Goal: Task Accomplishment & Management: Use online tool/utility

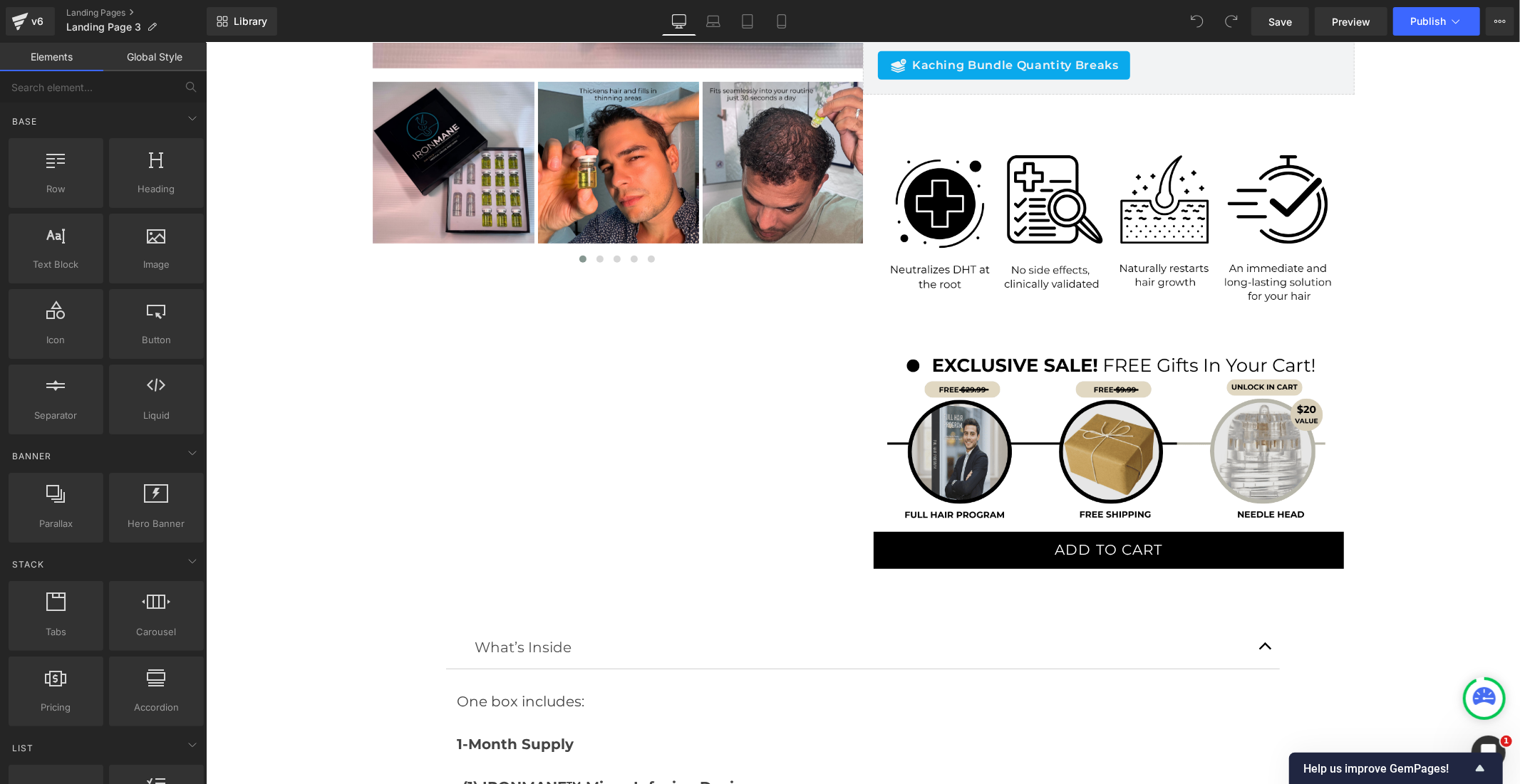
scroll to position [633, 0]
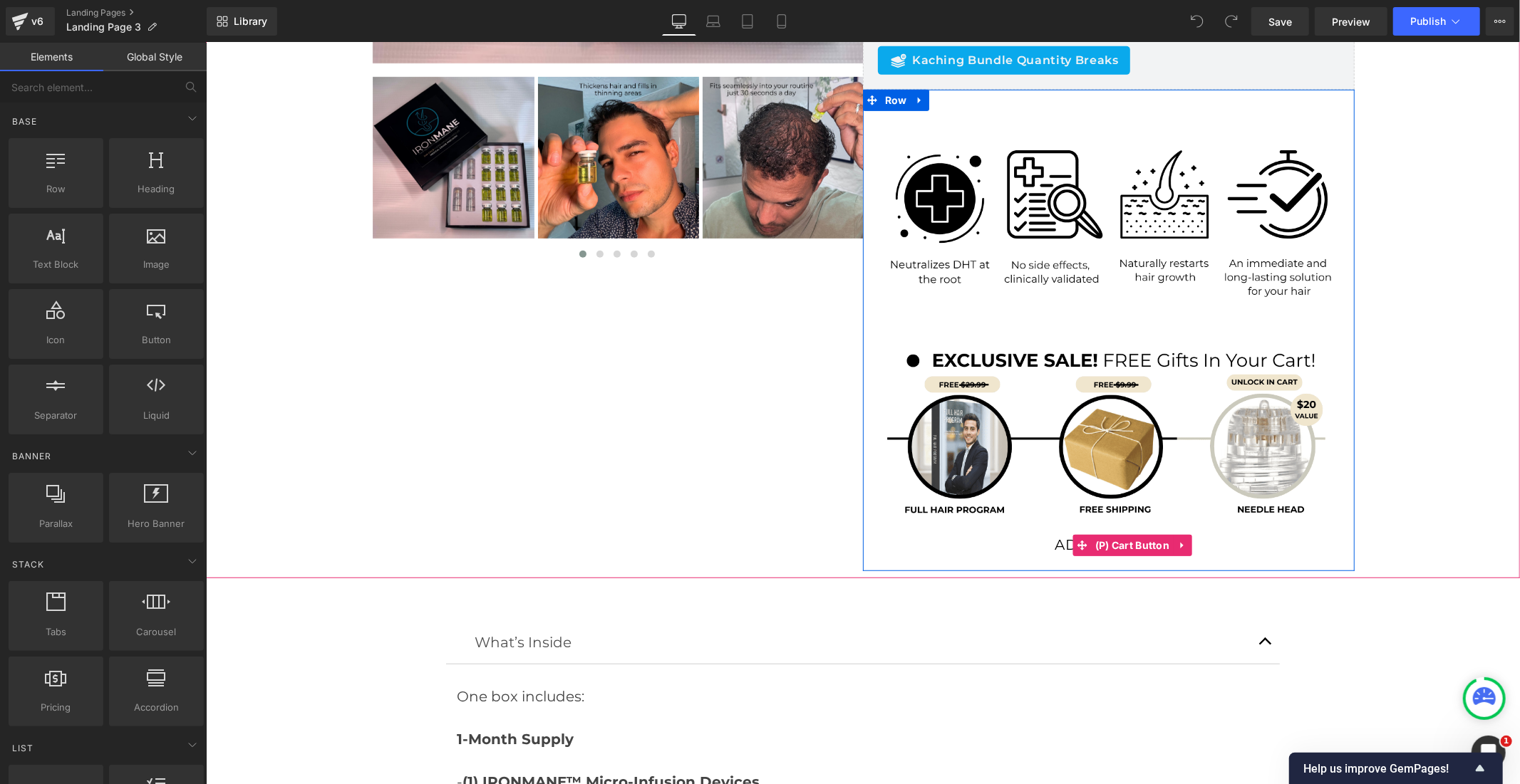
click at [1033, 543] on button "ADD TO CART" at bounding box center [1108, 545] width 471 height 37
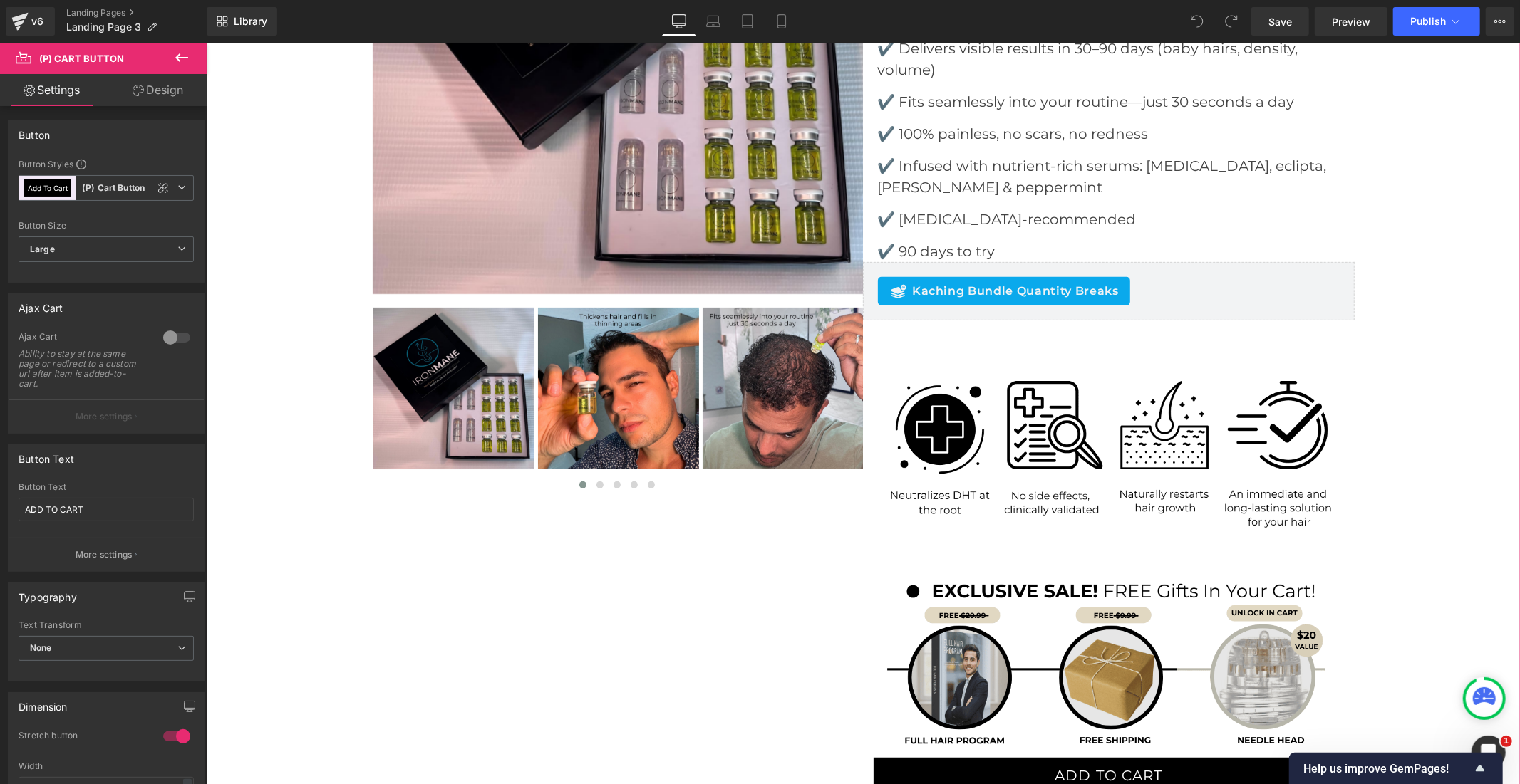
scroll to position [395, 0]
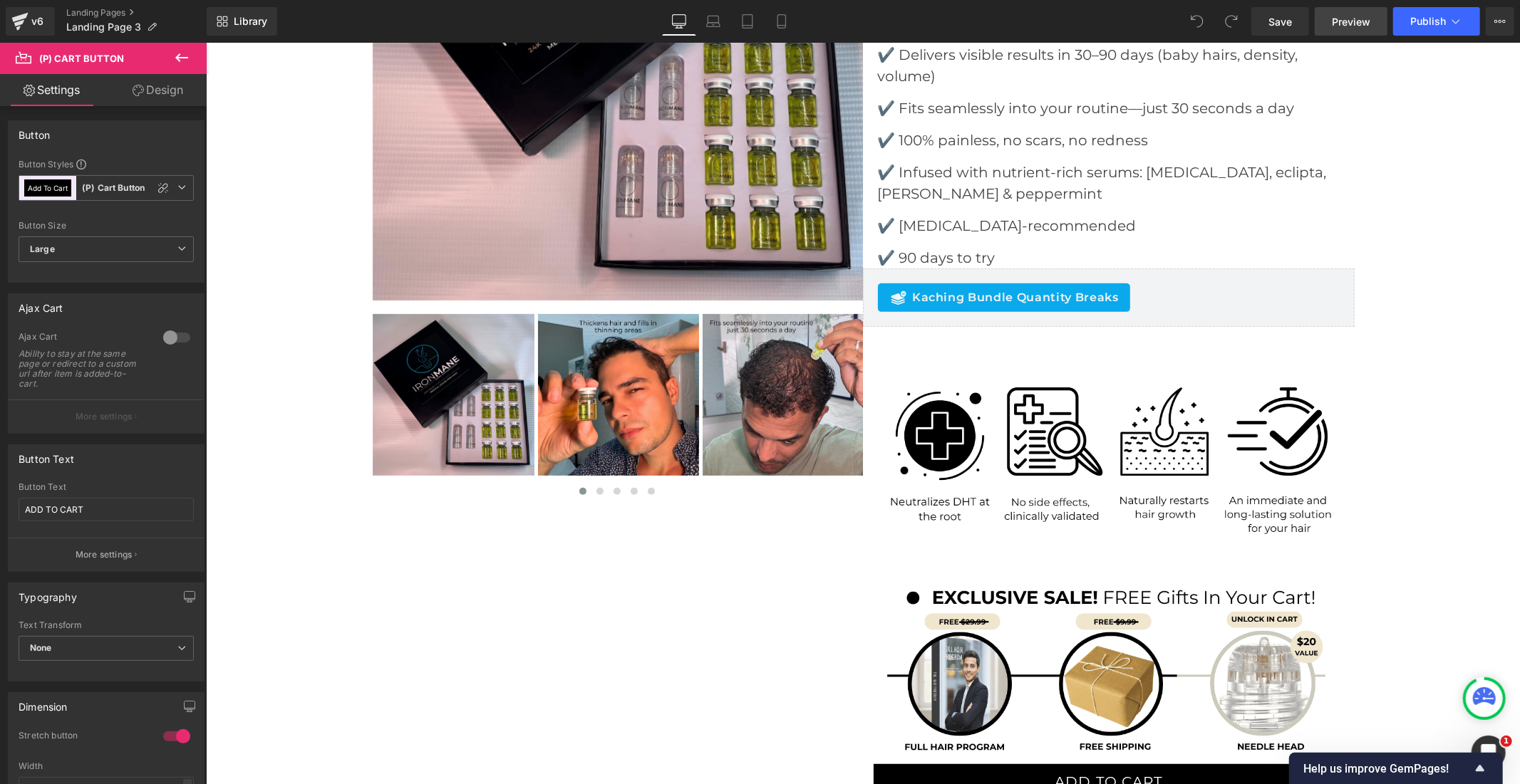
click at [1336, 17] on span "Preview" at bounding box center [1351, 22] width 39 height 15
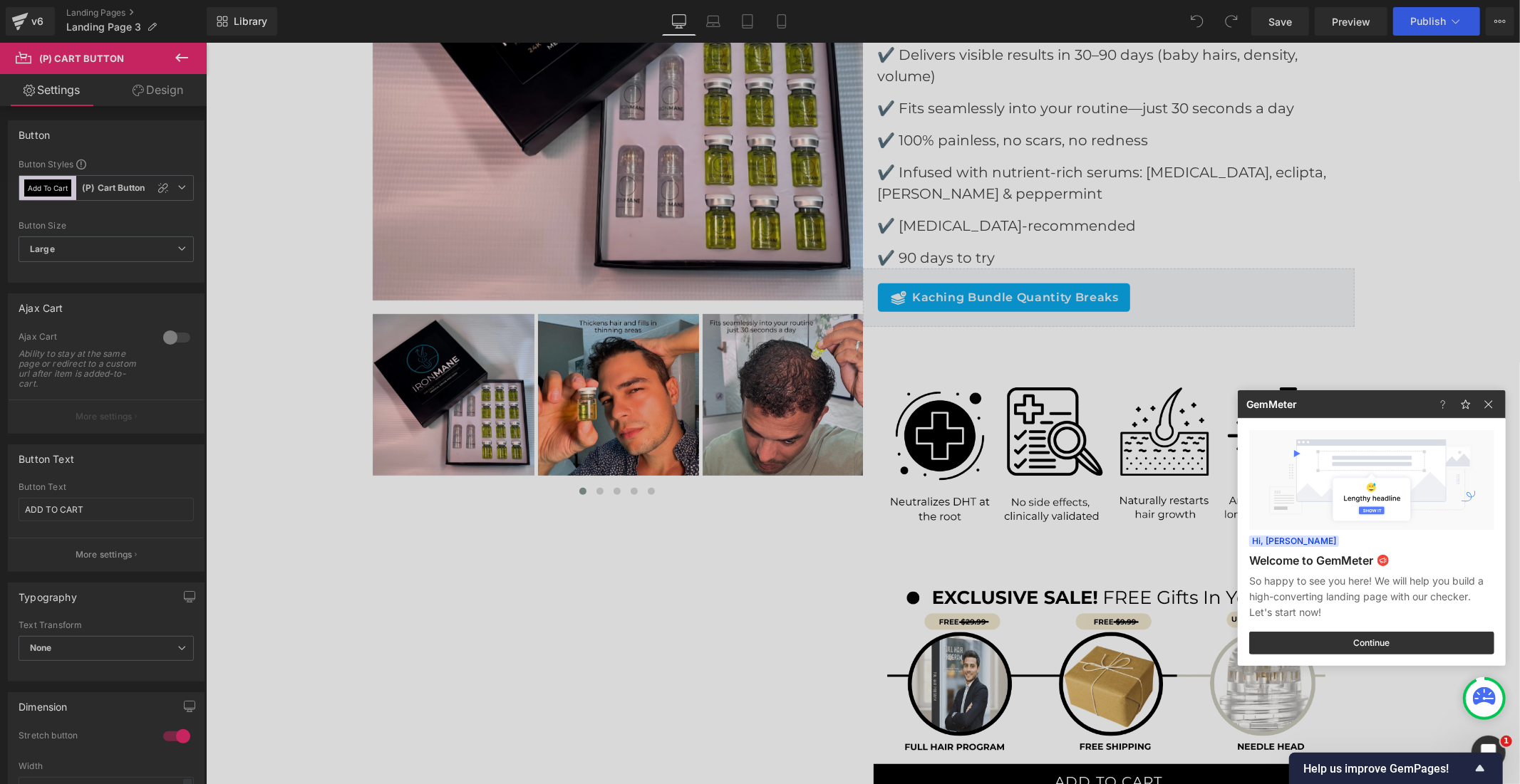
click at [907, 300] on div at bounding box center [760, 392] width 1520 height 784
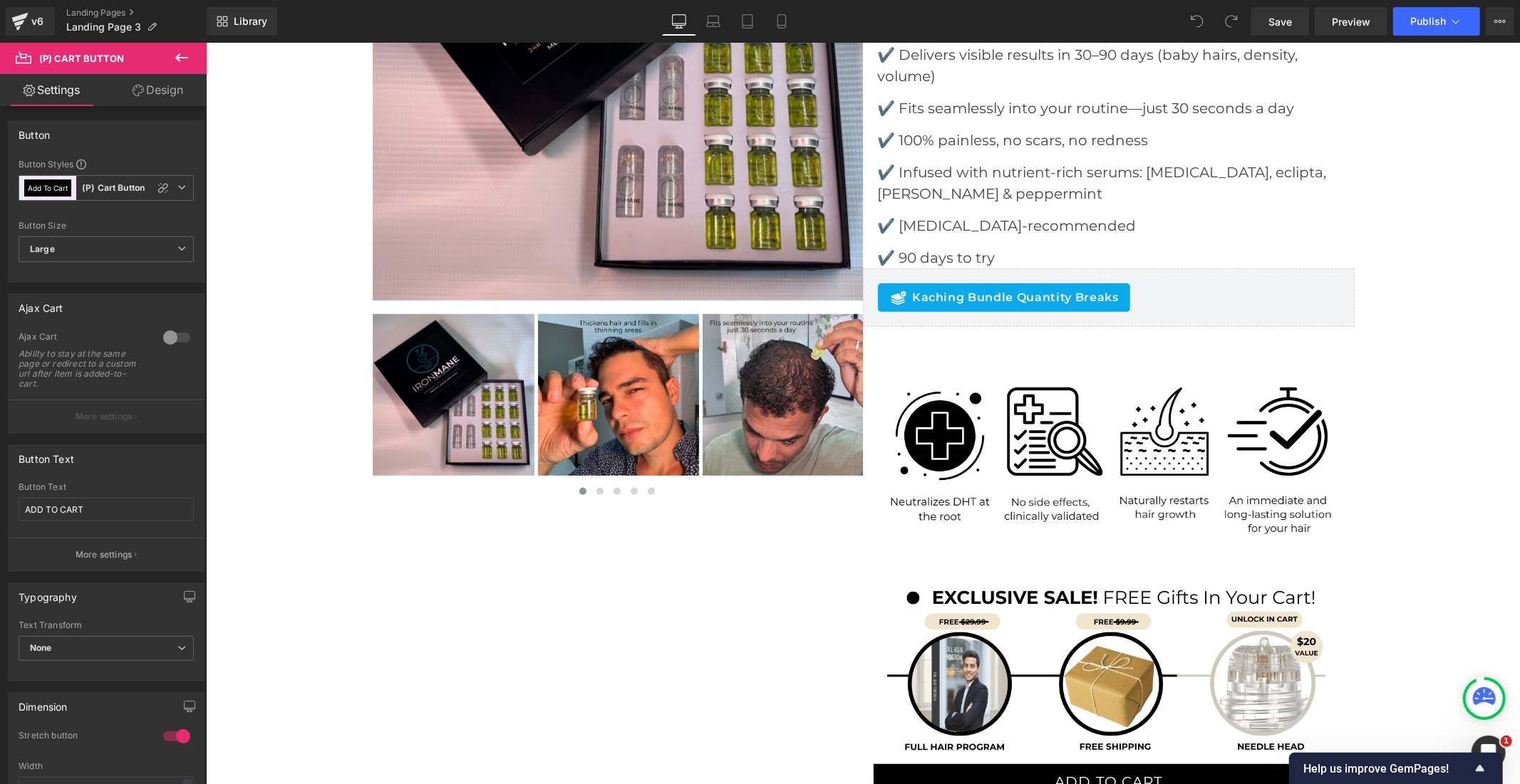
click at [143, 87] on link "Design" at bounding box center [158, 90] width 103 height 32
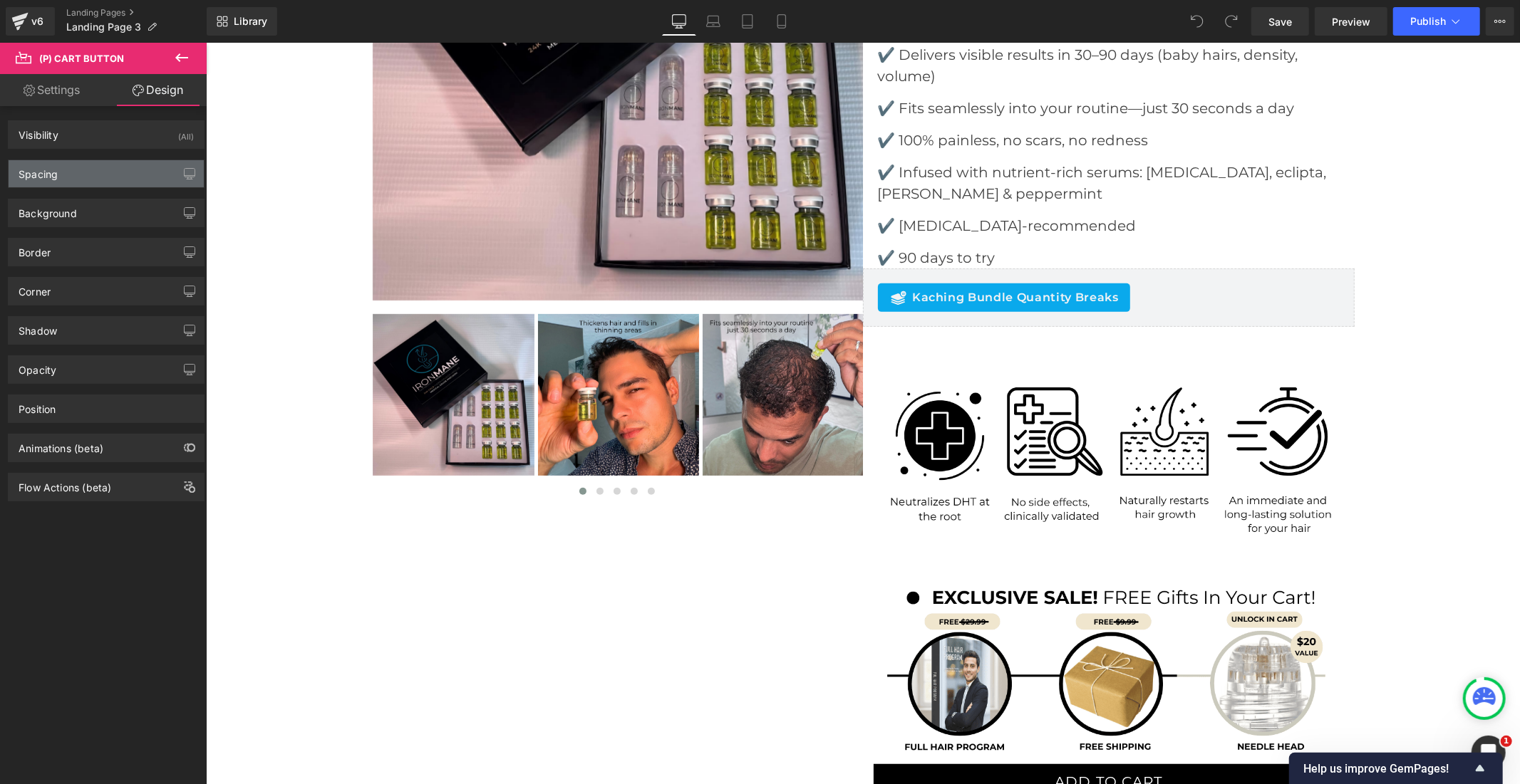
click at [109, 178] on div "Spacing" at bounding box center [106, 174] width 195 height 27
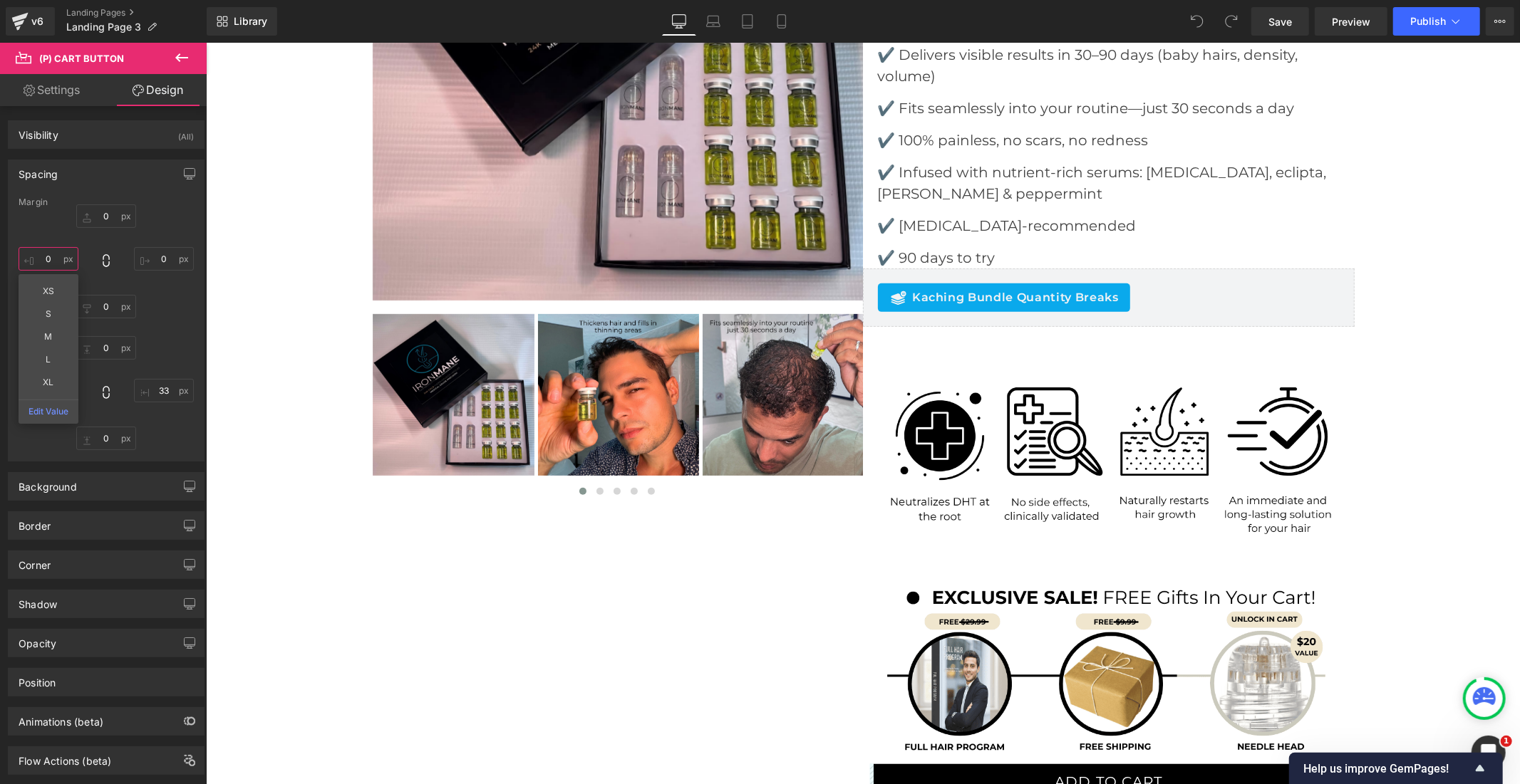
click at [50, 260] on input "text" at bounding box center [48, 259] width 60 height 24
type input "33"
click at [1299, 19] on link "Save" at bounding box center [1280, 21] width 58 height 29
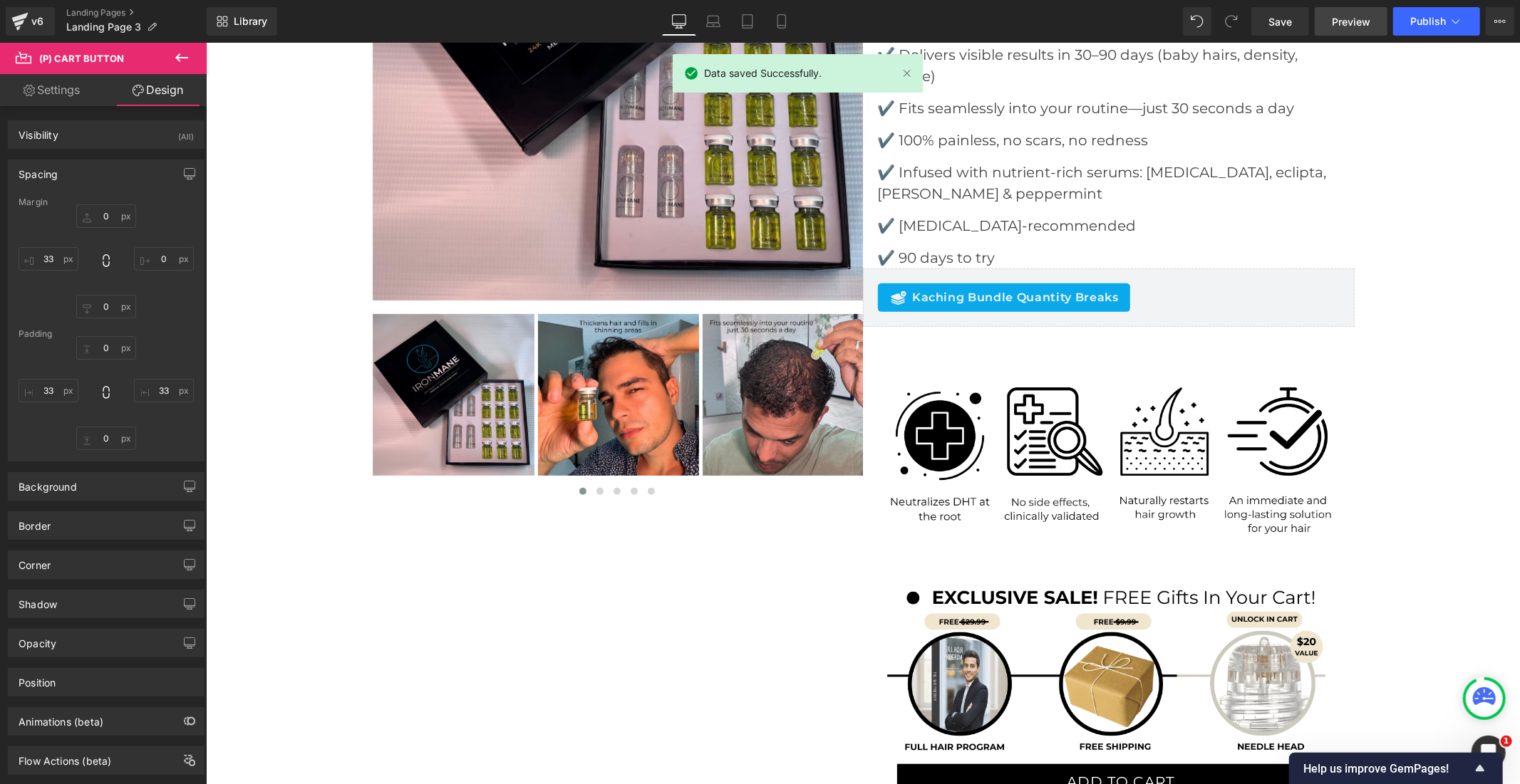
click at [1355, 17] on span "Preview" at bounding box center [1351, 22] width 39 height 15
